Goal: Task Accomplishment & Management: Complete application form

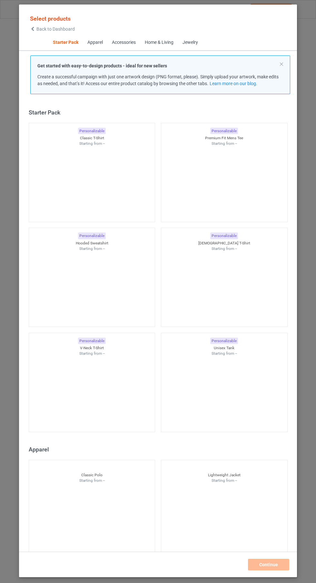
scroll to position [8, 0]
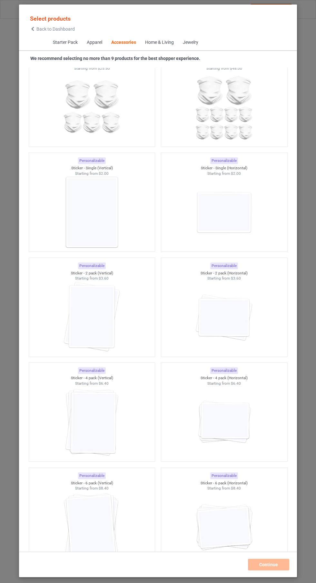
scroll to position [4178, 0]
click at [121, 219] on img at bounding box center [92, 213] width 58 height 72
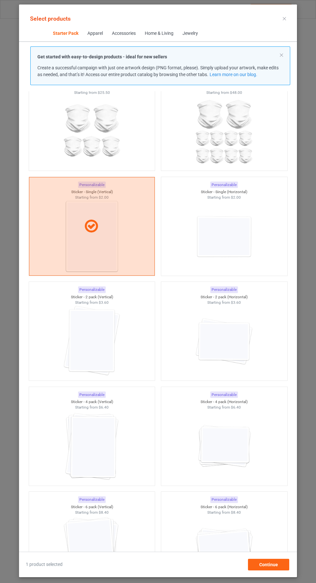
click at [124, 317] on div at bounding box center [92, 341] width 126 height 72
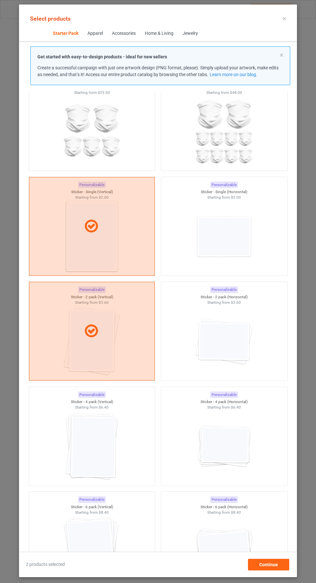
click at [121, 435] on img at bounding box center [92, 446] width 58 height 72
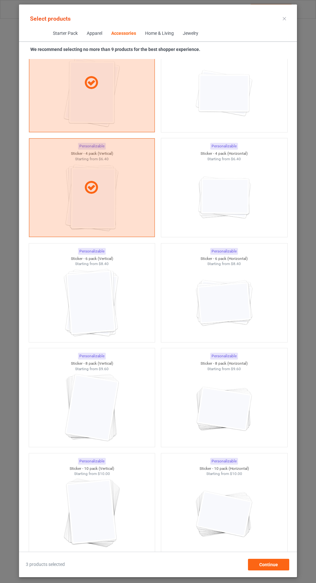
click at [127, 295] on div at bounding box center [92, 303] width 126 height 72
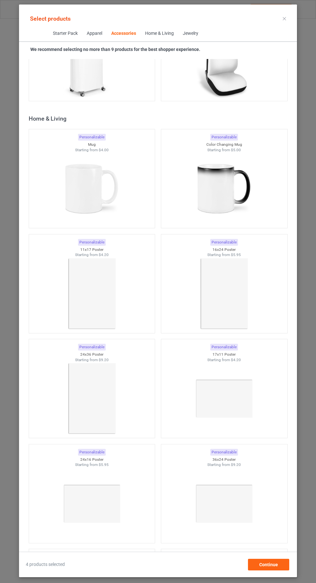
scroll to position [5579, 0]
click at [105, 185] on img at bounding box center [92, 189] width 58 height 72
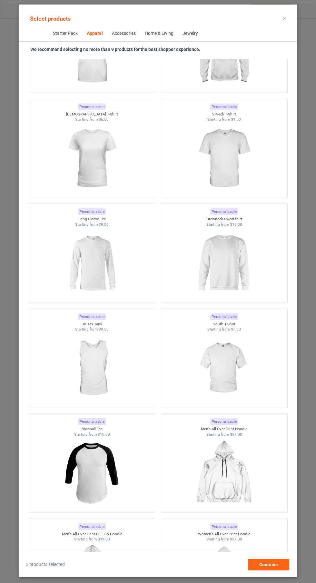
scroll to position [635, 0]
click at [115, 461] on img at bounding box center [92, 472] width 58 height 72
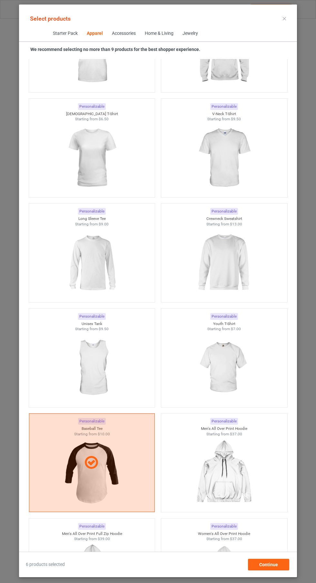
click at [115, 354] on img at bounding box center [92, 368] width 58 height 72
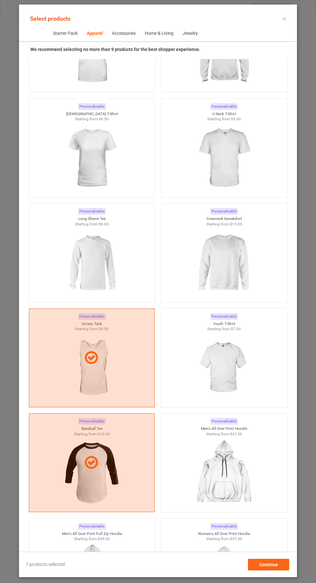
click at [234, 264] on img at bounding box center [224, 263] width 58 height 72
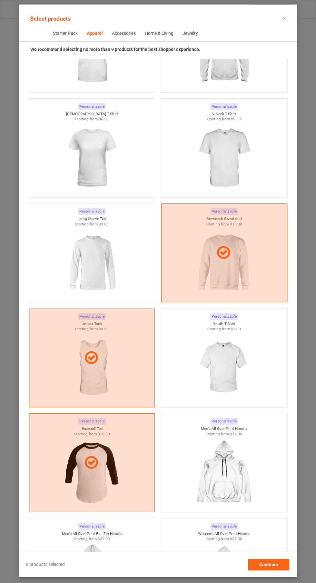
click at [112, 261] on img at bounding box center [92, 263] width 58 height 72
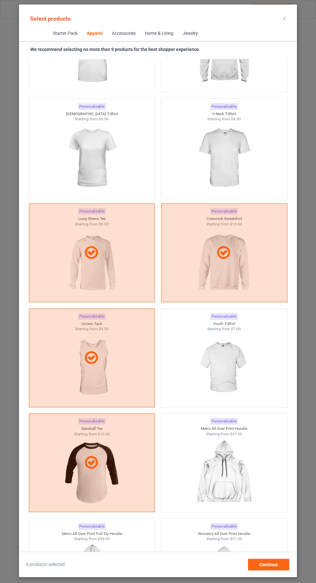
click at [235, 161] on img at bounding box center [224, 158] width 58 height 72
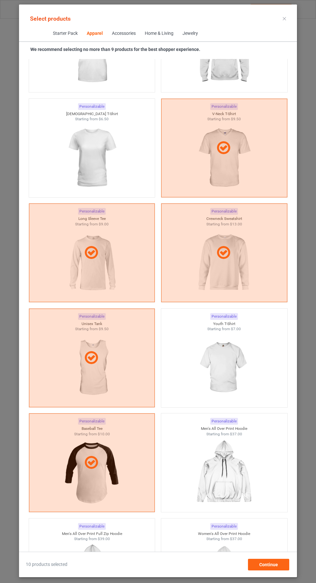
click at [106, 165] on img at bounding box center [92, 158] width 58 height 72
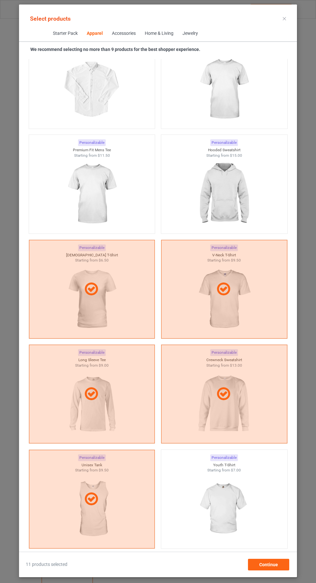
scroll to position [498, 0]
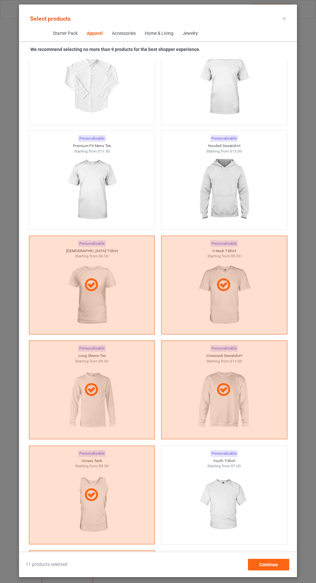
click at [236, 186] on img at bounding box center [224, 190] width 58 height 72
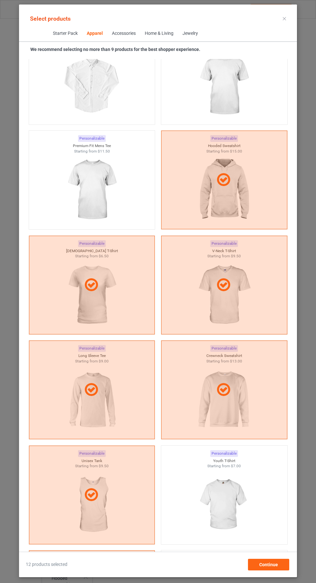
click at [113, 195] on img at bounding box center [92, 190] width 58 height 72
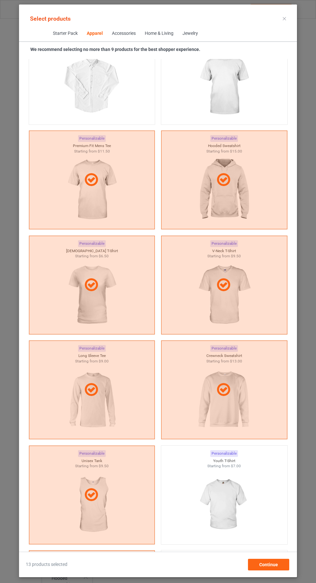
click at [242, 97] on img at bounding box center [224, 85] width 58 height 72
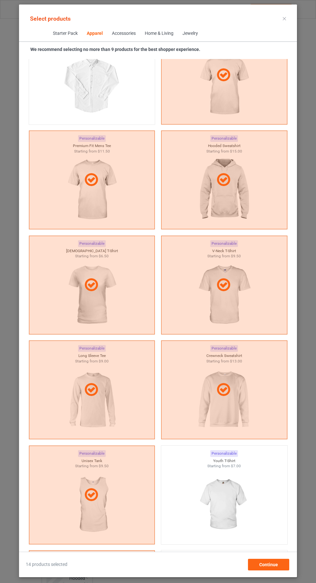
click at [284, 18] on icon at bounding box center [284, 18] width 3 height 3
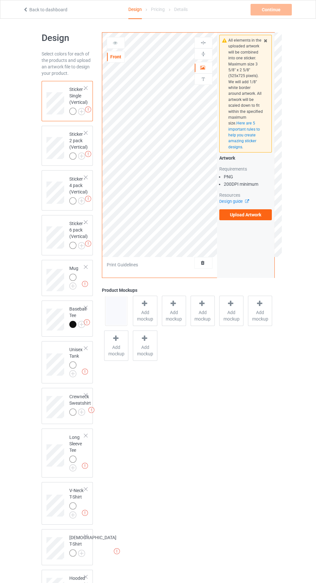
click at [254, 211] on label "Upload Artwork" at bounding box center [245, 214] width 53 height 11
click at [0, 0] on input "Upload Artwork" at bounding box center [0, 0] width 0 height 0
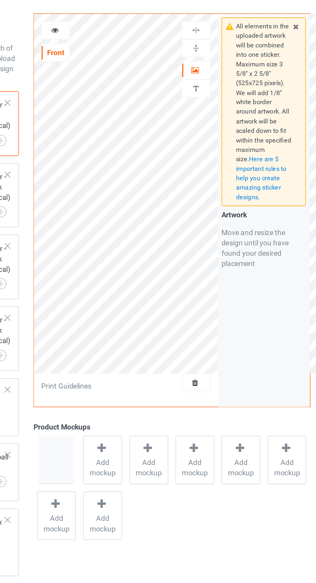
scroll to position [0, 0]
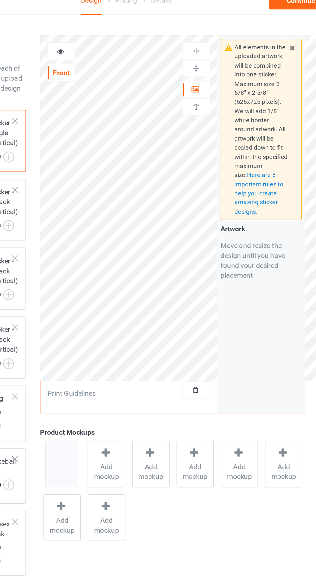
click at [204, 68] on icon at bounding box center [202, 66] width 5 height 5
click at [208, 40] on div at bounding box center [203, 42] width 17 height 6
click at [208, 37] on div at bounding box center [203, 42] width 18 height 11
click at [202, 42] on img at bounding box center [203, 42] width 6 height 6
click at [205, 54] on img at bounding box center [203, 54] width 6 height 6
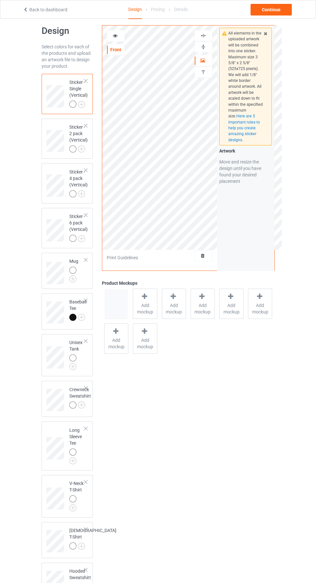
scroll to position [9, 0]
click at [70, 272] on div at bounding box center [72, 268] width 7 height 7
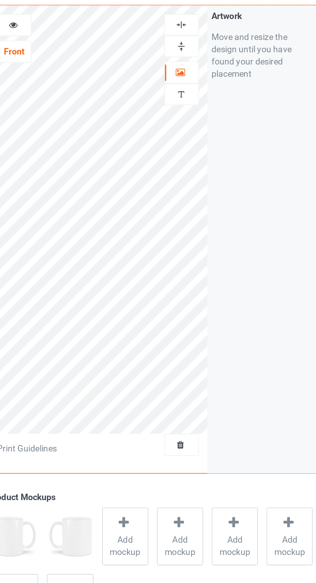
scroll to position [9, 0]
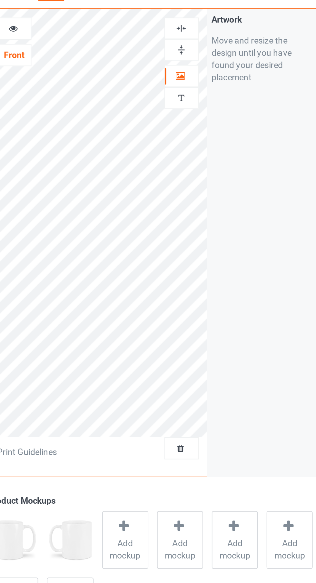
click at [207, 45] on div at bounding box center [203, 45] width 17 height 6
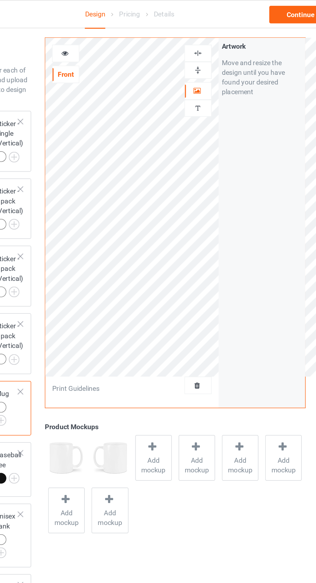
scroll to position [7, 0]
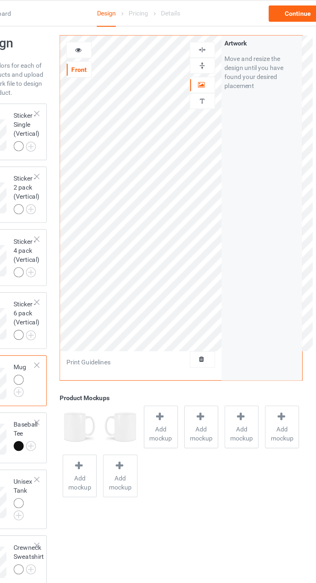
click at [116, 31] on div at bounding box center [116, 36] width 18 height 12
click at [113, 34] on icon at bounding box center [115, 34] width 5 height 5
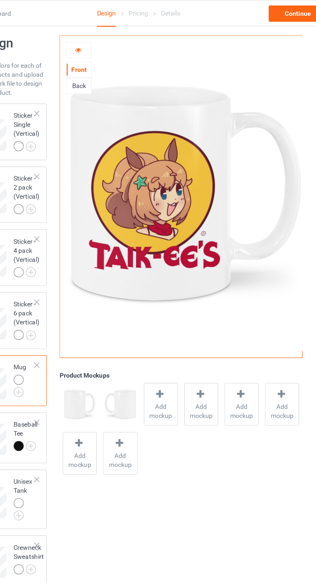
click at [115, 34] on icon at bounding box center [115, 34] width 5 height 5
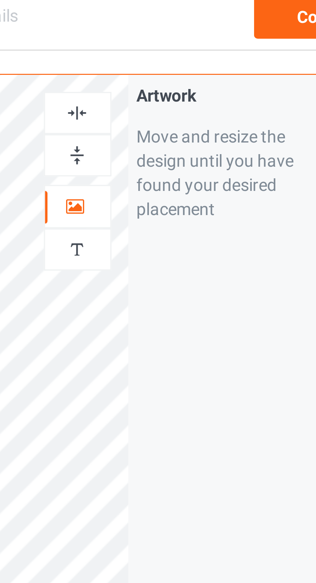
click at [207, 45] on div at bounding box center [203, 47] width 17 height 6
click at [205, 45] on img at bounding box center [203, 47] width 6 height 6
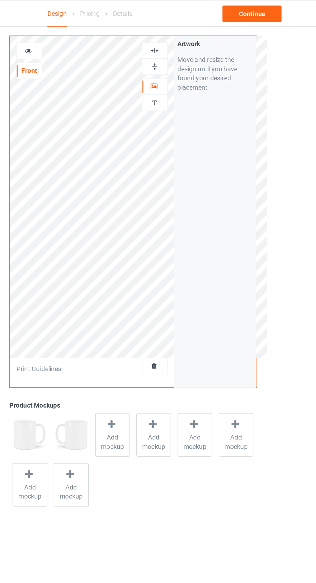
scroll to position [7, 0]
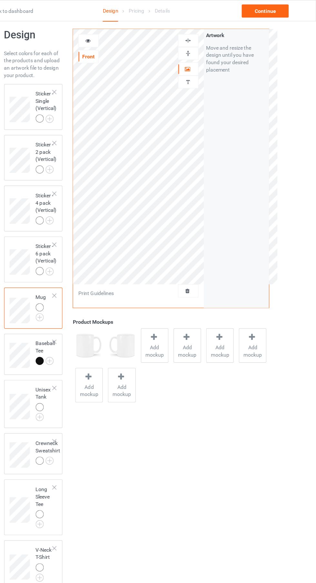
click at [72, 317] on div at bounding box center [72, 317] width 7 height 7
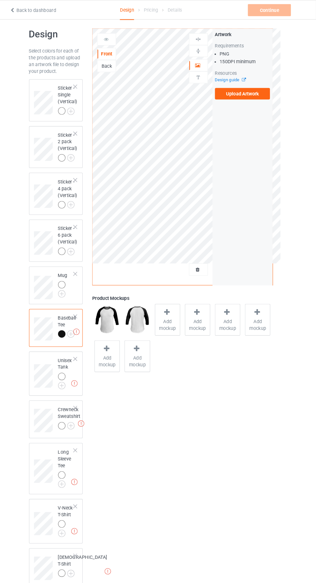
scroll to position [5, 0]
click at [248, 88] on label "Upload Artwork" at bounding box center [245, 89] width 53 height 11
click at [0, 0] on input "Upload Artwork" at bounding box center [0, 0] width 0 height 0
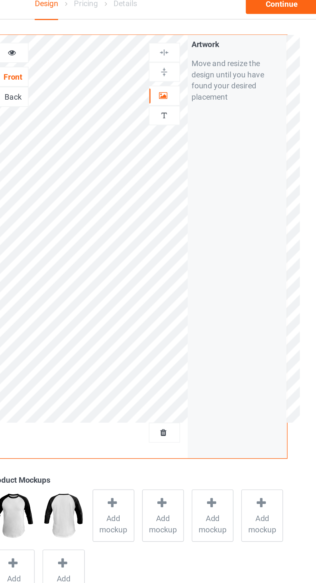
scroll to position [5, 0]
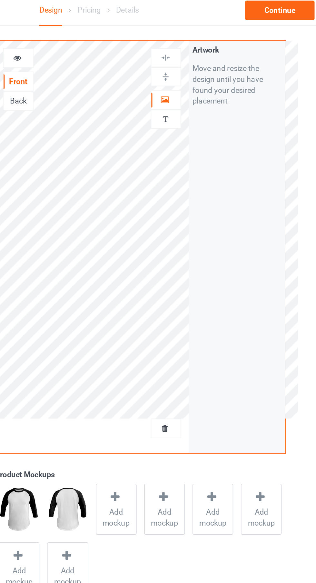
click at [201, 64] on icon at bounding box center [202, 62] width 5 height 5
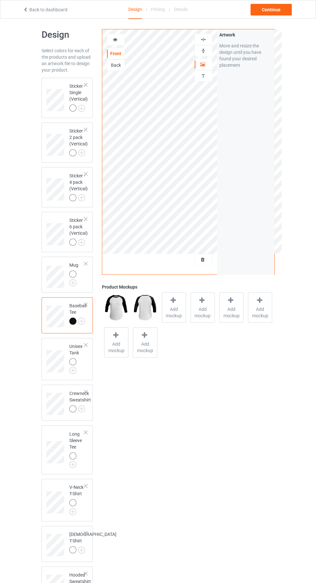
scroll to position [3, 0]
click at [79, 410] on img at bounding box center [81, 409] width 7 height 7
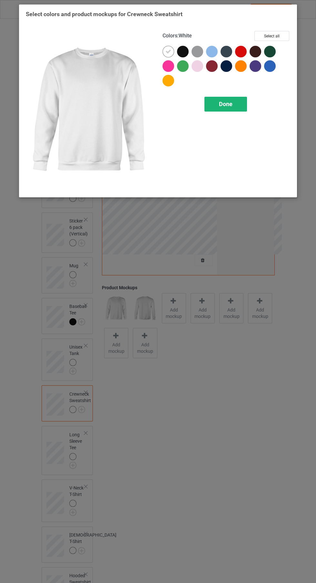
click at [226, 104] on span "Done" at bounding box center [226, 104] width 14 height 7
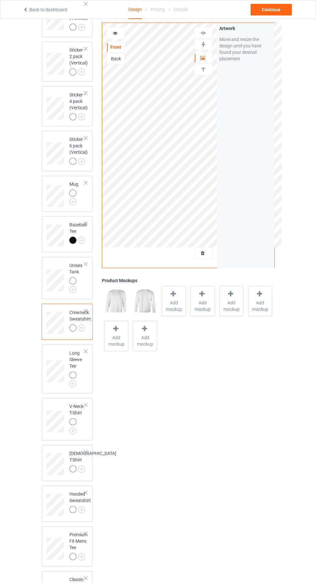
scroll to position [96, 0]
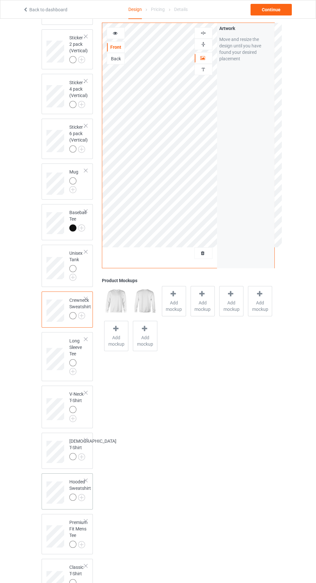
click at [74, 503] on div at bounding box center [73, 498] width 9 height 9
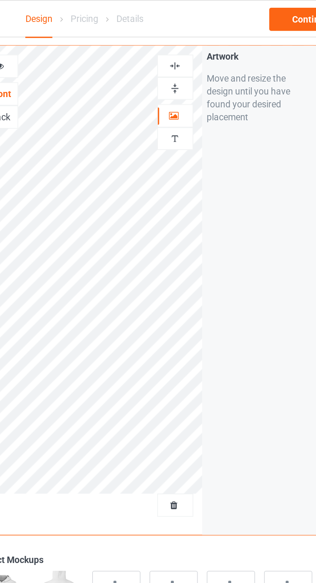
click at [200, 58] on icon at bounding box center [202, 57] width 5 height 5
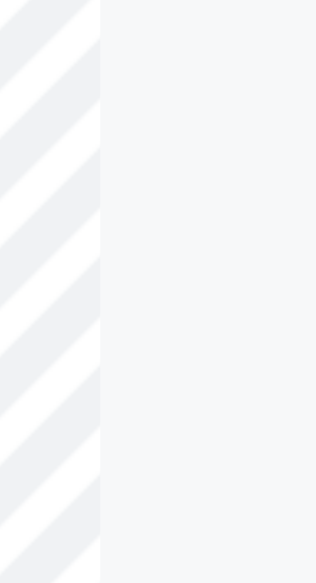
scroll to position [93, 0]
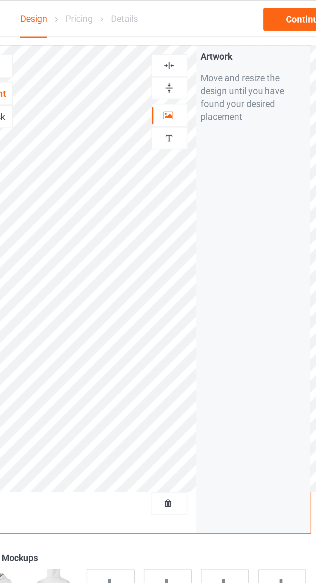
click at [205, 31] on img at bounding box center [203, 33] width 6 height 6
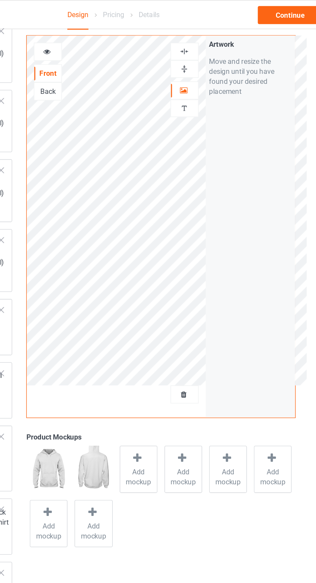
scroll to position [66, 0]
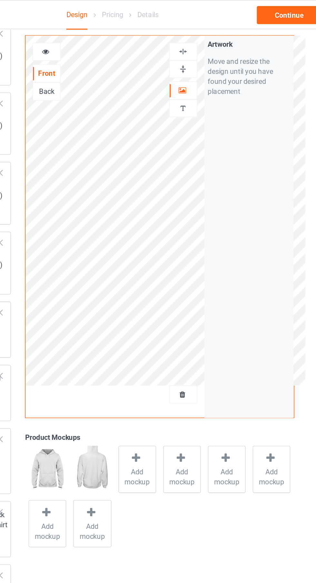
click at [202, 33] on img at bounding box center [203, 33] width 6 height 6
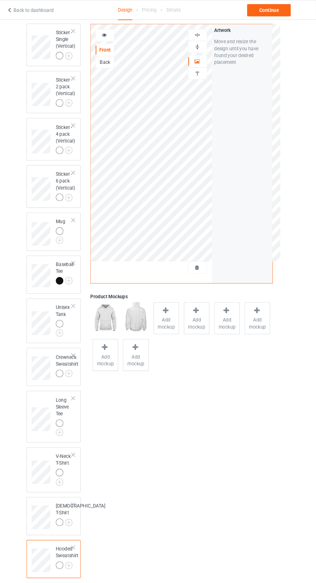
scroll to position [54, 0]
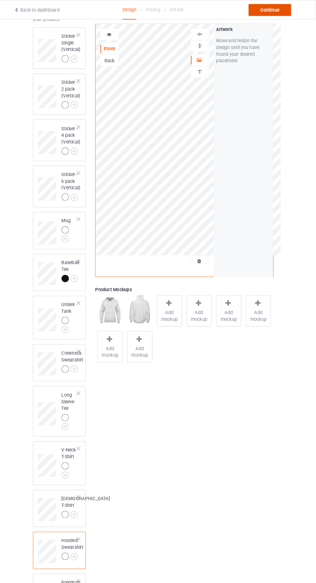
click at [279, 13] on div "Continue" at bounding box center [270, 10] width 41 height 12
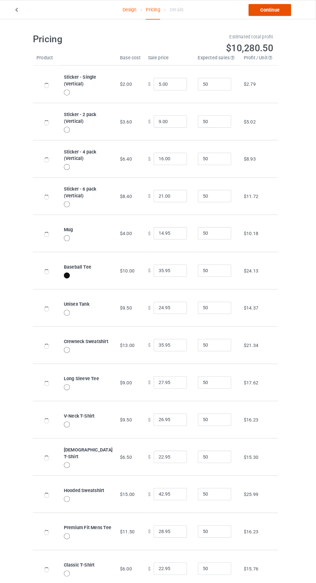
click at [275, 14] on link "Continue" at bounding box center [270, 10] width 41 height 12
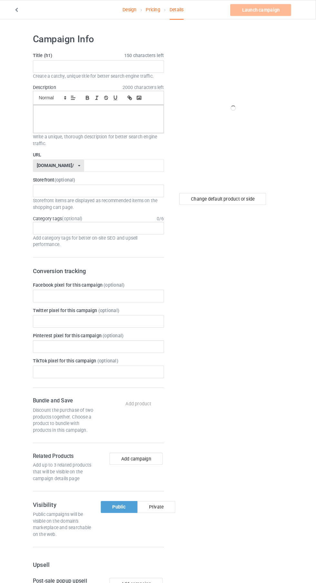
click at [131, 9] on link "Design" at bounding box center [135, 9] width 14 height 18
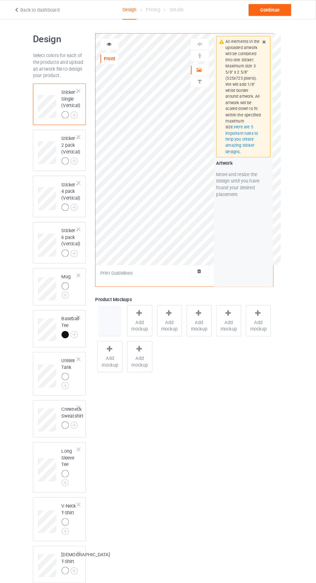
click at [75, 110] on div at bounding box center [72, 111] width 7 height 7
click at [155, 311] on span "Add mockup" at bounding box center [145, 315] width 24 height 13
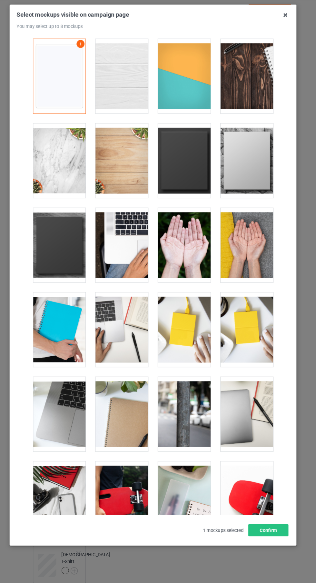
click at [177, 58] on div at bounding box center [188, 74] width 51 height 72
click at [196, 146] on div at bounding box center [188, 156] width 51 height 72
click at [128, 162] on div at bounding box center [127, 156] width 51 height 72
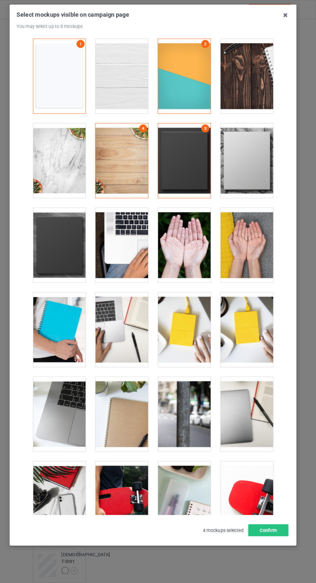
click at [69, 154] on div at bounding box center [67, 156] width 51 height 72
click at [284, 14] on icon at bounding box center [286, 14] width 10 height 10
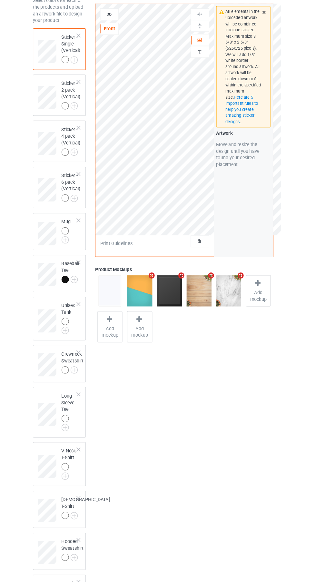
scroll to position [117, 0]
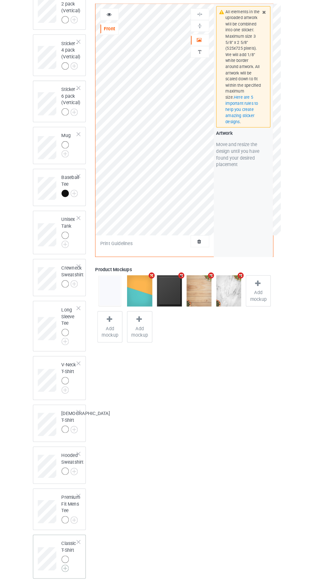
click at [71, 573] on img at bounding box center [72, 569] width 7 height 7
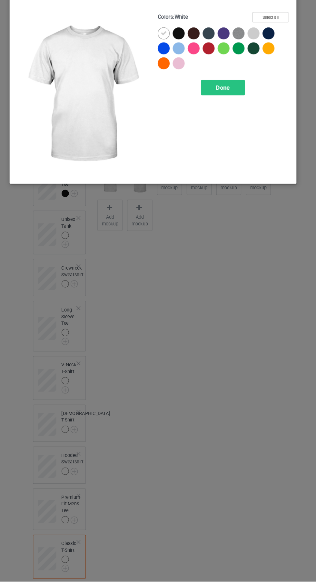
click at [282, 34] on button "Select all" at bounding box center [271, 36] width 35 height 10
click at [233, 108] on div "Done" at bounding box center [225, 104] width 43 height 15
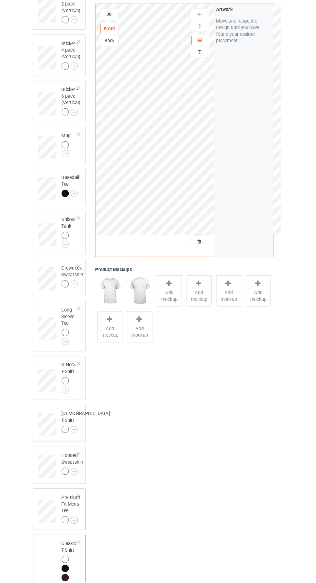
click at [83, 527] on img at bounding box center [81, 523] width 7 height 7
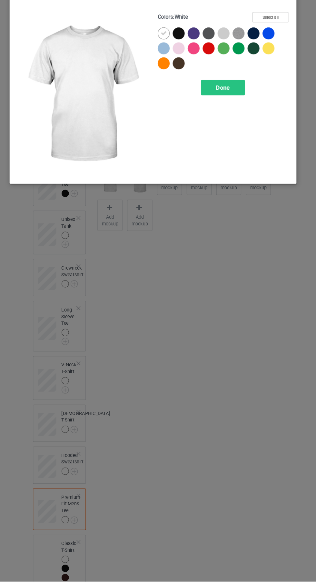
click at [278, 39] on button "Select all" at bounding box center [271, 36] width 35 height 10
click at [234, 107] on div "Done" at bounding box center [225, 104] width 43 height 15
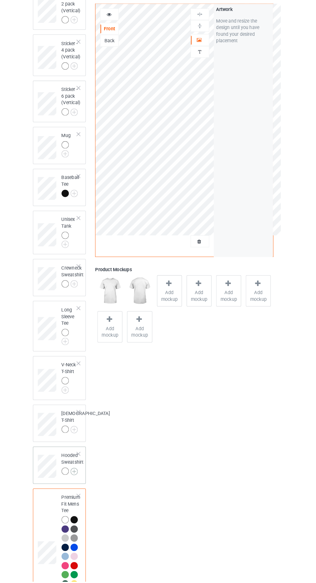
click at [82, 480] on img at bounding box center [81, 476] width 7 height 7
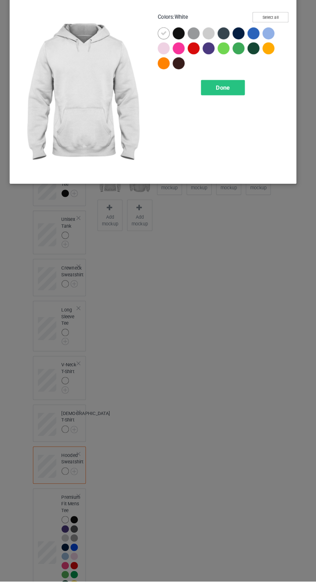
click at [280, 32] on button "Select all" at bounding box center [271, 36] width 35 height 10
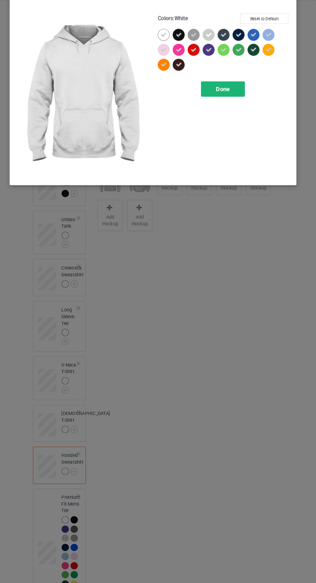
click at [231, 104] on span "Done" at bounding box center [226, 104] width 14 height 7
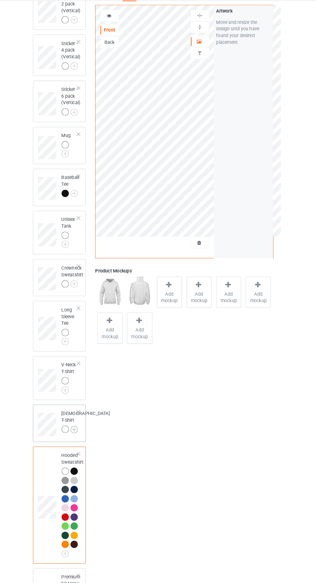
click at [78, 438] on img at bounding box center [81, 434] width 7 height 7
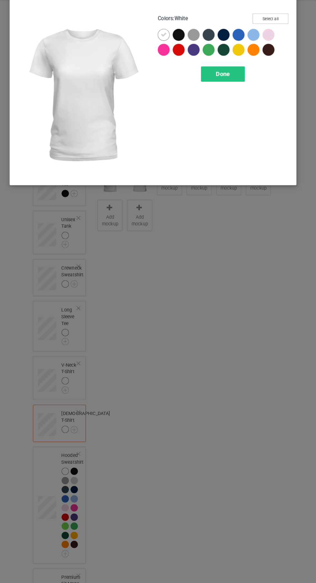
click at [278, 33] on button "Select all" at bounding box center [271, 36] width 35 height 10
click at [235, 91] on div "Done" at bounding box center [225, 89] width 43 height 15
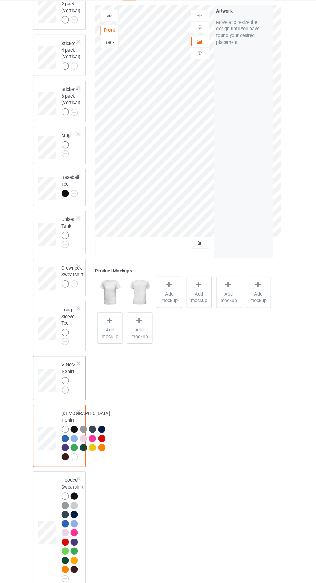
click at [73, 398] on img at bounding box center [72, 395] width 7 height 7
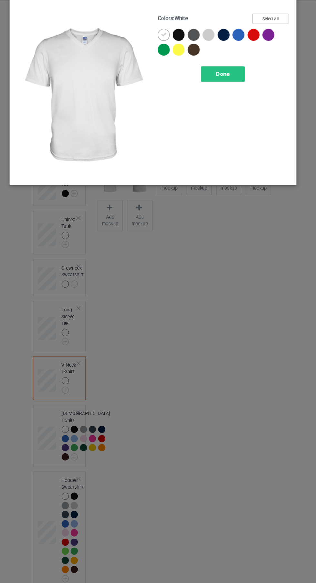
click at [269, 32] on button "Select all" at bounding box center [271, 36] width 35 height 10
click at [226, 89] on span "Done" at bounding box center [226, 89] width 14 height 7
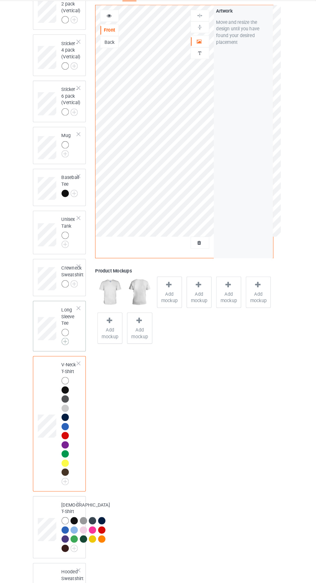
click at [72, 351] on img at bounding box center [72, 348] width 7 height 7
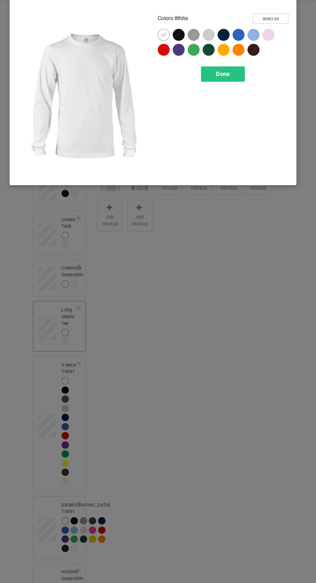
click at [278, 34] on button "Select all" at bounding box center [271, 36] width 35 height 10
click at [229, 93] on div "Done" at bounding box center [225, 89] width 43 height 15
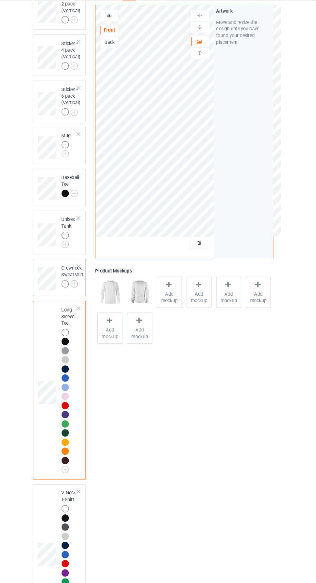
click at [82, 294] on img at bounding box center [81, 292] width 7 height 7
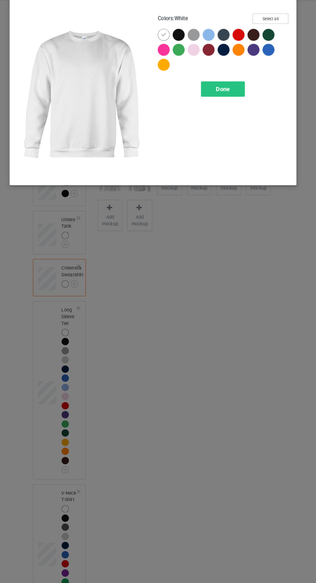
click at [280, 34] on button "Select all" at bounding box center [271, 36] width 35 height 10
click at [224, 105] on span "Done" at bounding box center [226, 104] width 14 height 7
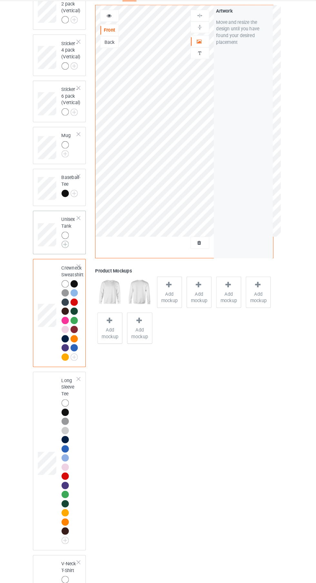
click at [73, 256] on img at bounding box center [72, 254] width 7 height 7
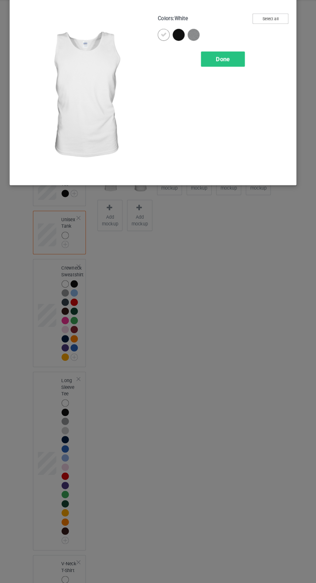
click at [271, 34] on button "Select all" at bounding box center [271, 36] width 35 height 10
click at [228, 75] on span "Done" at bounding box center [226, 75] width 14 height 7
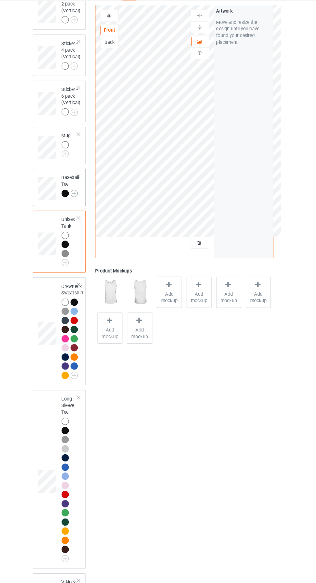
click at [82, 206] on img at bounding box center [81, 205] width 7 height 7
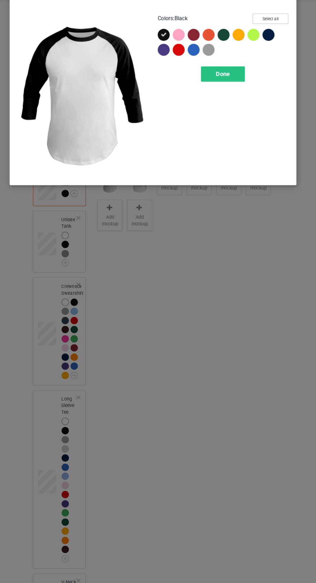
click at [274, 34] on button "Select all" at bounding box center [271, 36] width 35 height 10
click at [226, 90] on span "Done" at bounding box center [226, 89] width 14 height 7
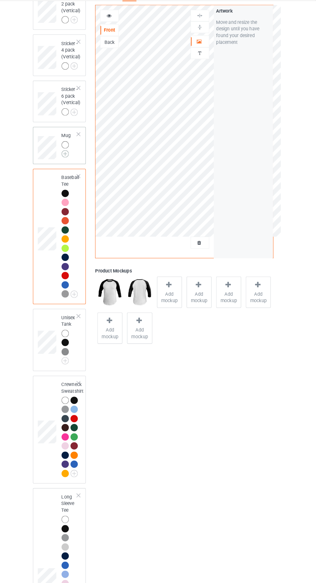
click at [73, 168] on img at bounding box center [72, 166] width 7 height 7
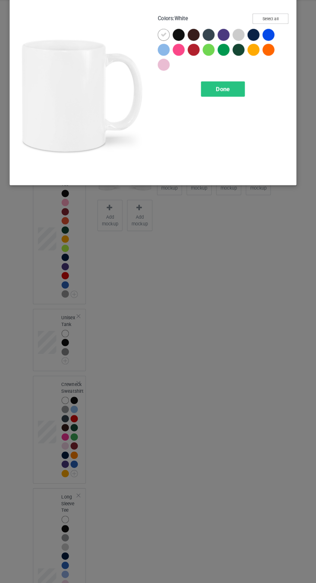
click at [279, 33] on button "Select all" at bounding box center [271, 36] width 35 height 10
click at [232, 106] on div "Done" at bounding box center [225, 104] width 43 height 15
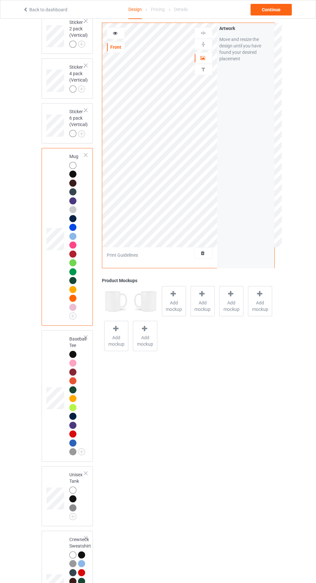
scroll to position [111, 0]
click at [175, 308] on span "Add mockup" at bounding box center [174, 305] width 24 height 13
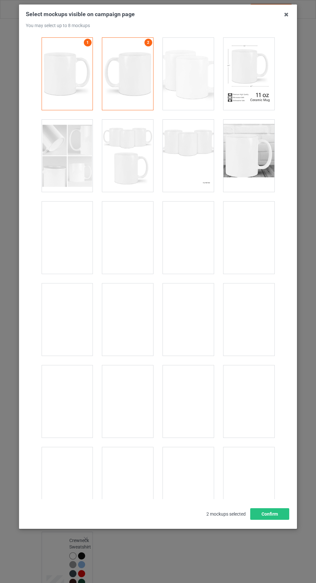
click at [257, 79] on div at bounding box center [248, 74] width 51 height 72
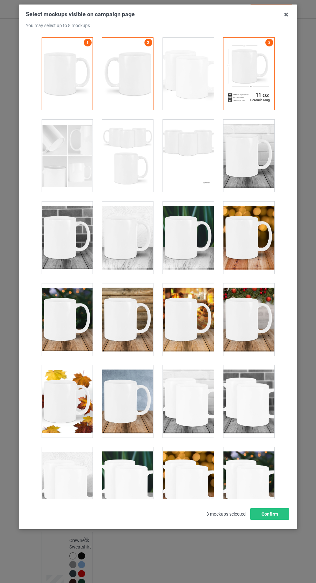
click at [250, 251] on div at bounding box center [248, 237] width 51 height 72
click at [135, 323] on div at bounding box center [127, 319] width 51 height 72
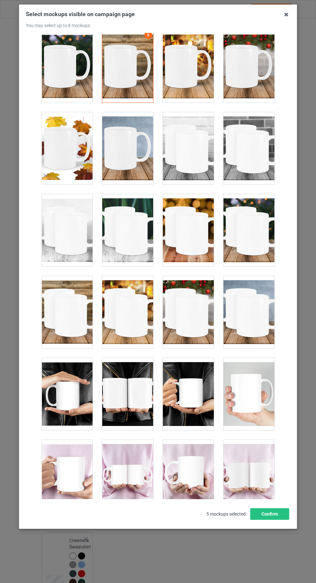
scroll to position [250, 0]
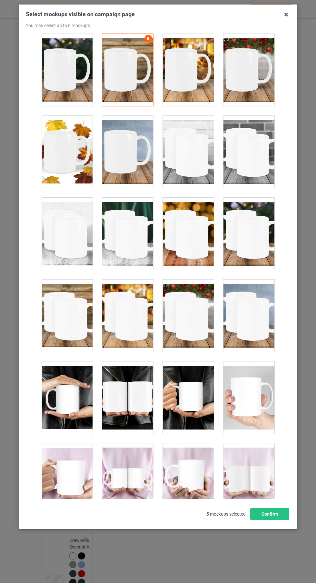
click at [260, 402] on div at bounding box center [248, 397] width 51 height 72
click at [286, 15] on icon at bounding box center [286, 14] width 10 height 10
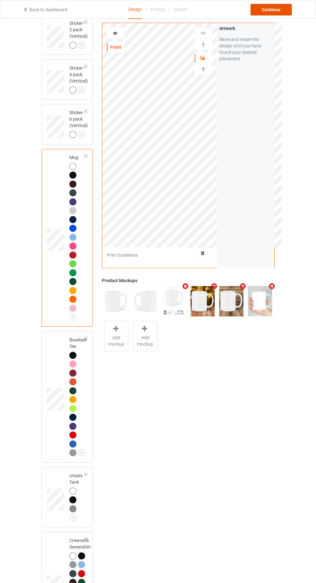
click at [284, 10] on div "Continue" at bounding box center [270, 10] width 41 height 12
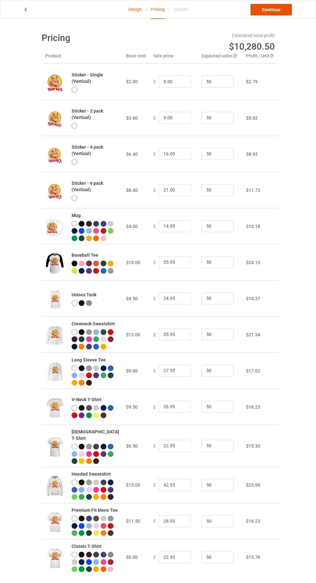
click at [288, 13] on link "Continue" at bounding box center [270, 10] width 41 height 12
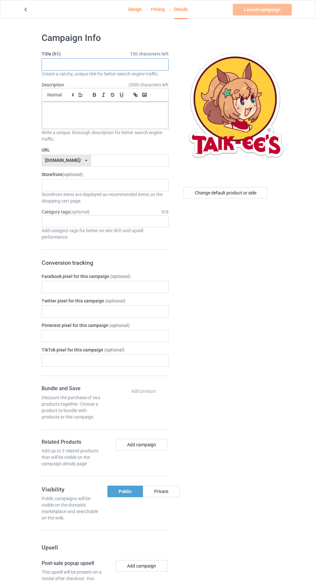
click at [147, 64] on input "text" at bounding box center [105, 64] width 127 height 12
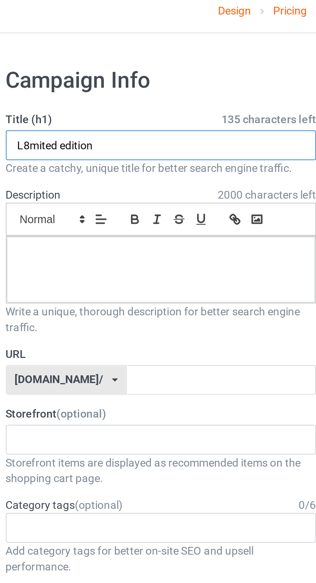
click at [51, 67] on input "L8mited edition" at bounding box center [105, 64] width 127 height 12
type input "Limited edition"
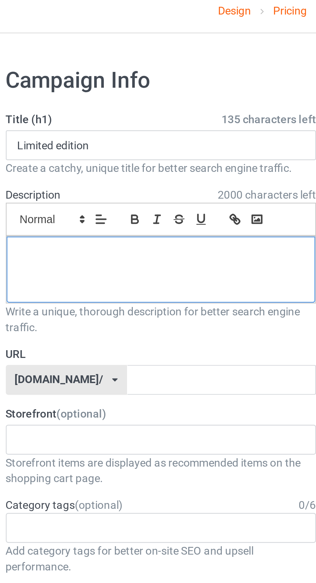
click at [115, 112] on div at bounding box center [105, 115] width 126 height 27
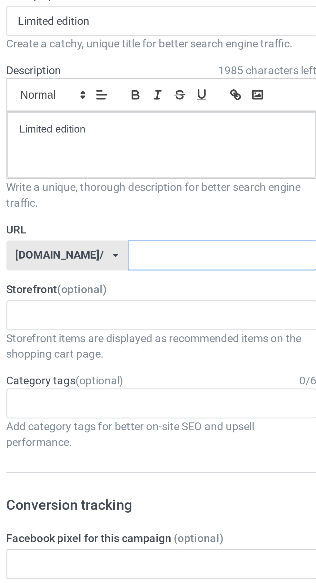
click at [122, 156] on input "text" at bounding box center [129, 160] width 77 height 12
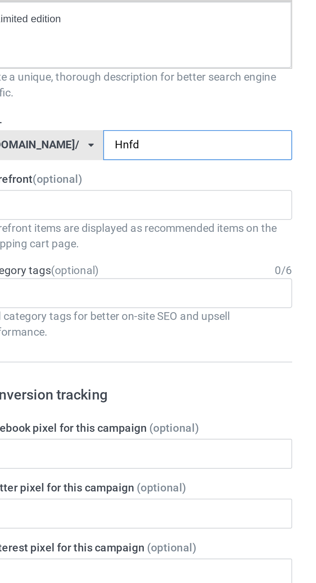
type input "Hnfdd"
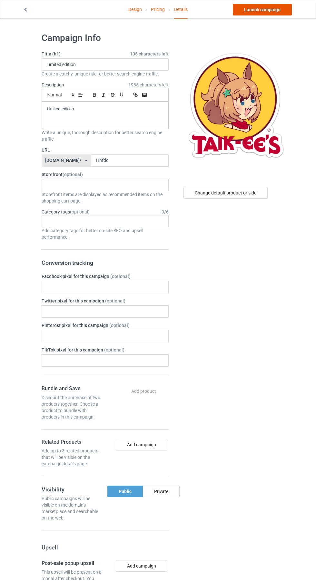
click at [265, 9] on link "Launch campaign" at bounding box center [262, 10] width 59 height 12
